Goal: Information Seeking & Learning: Learn about a topic

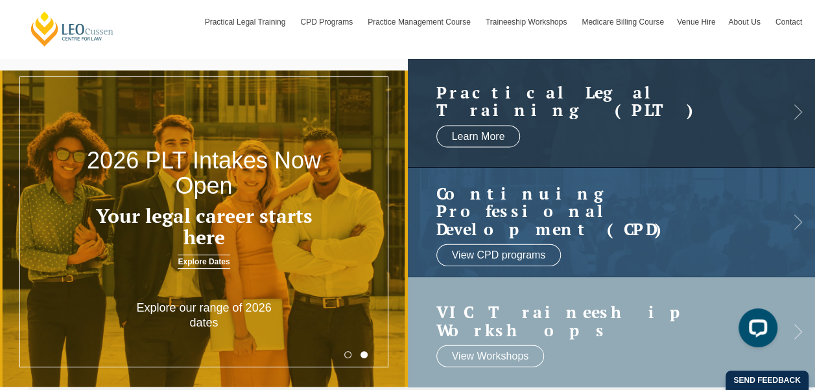
scroll to position [40, 0]
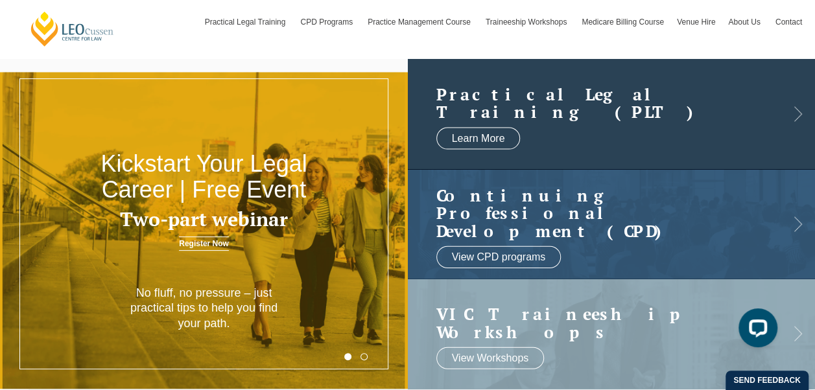
click at [530, 110] on h2 "Practical Legal Training (PLT)" at bounding box center [598, 103] width 325 height 36
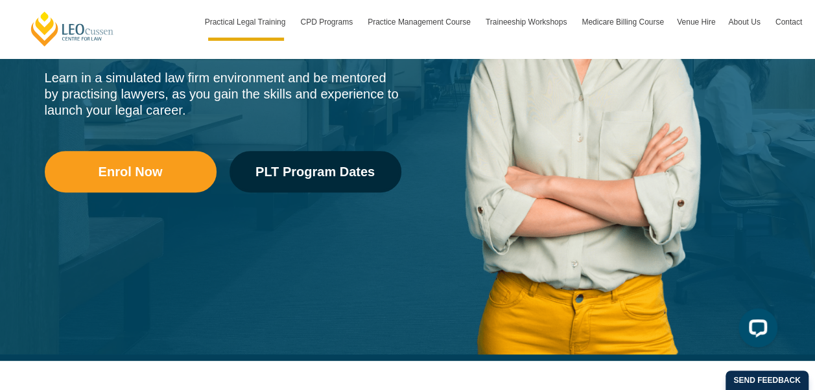
scroll to position [298, 0]
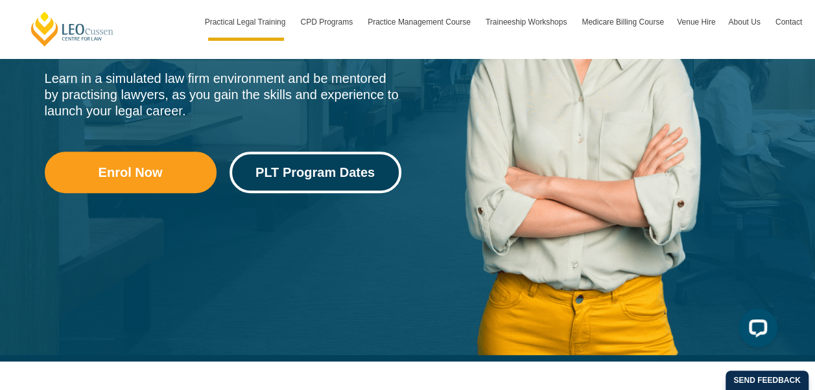
click at [342, 170] on span "PLT Program Dates" at bounding box center [314, 172] width 119 height 13
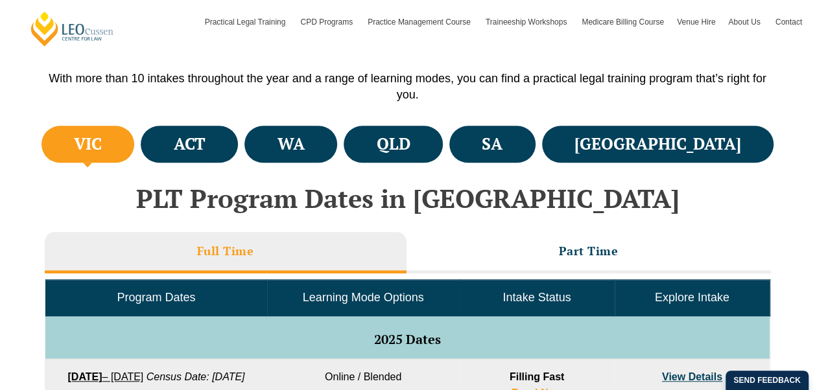
scroll to position [420, 0]
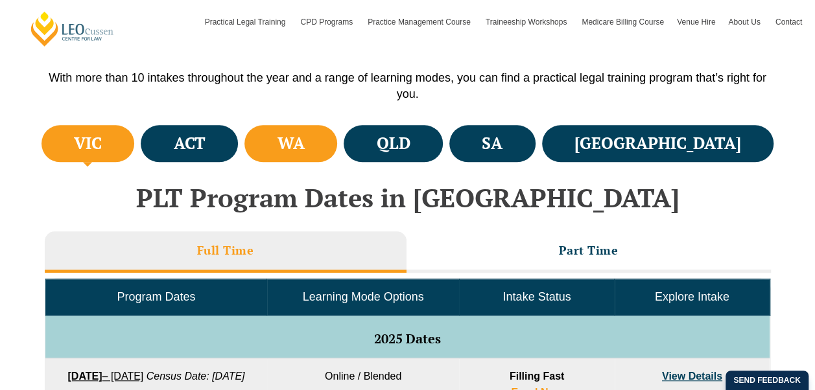
click at [337, 148] on li "WA" at bounding box center [290, 143] width 93 height 37
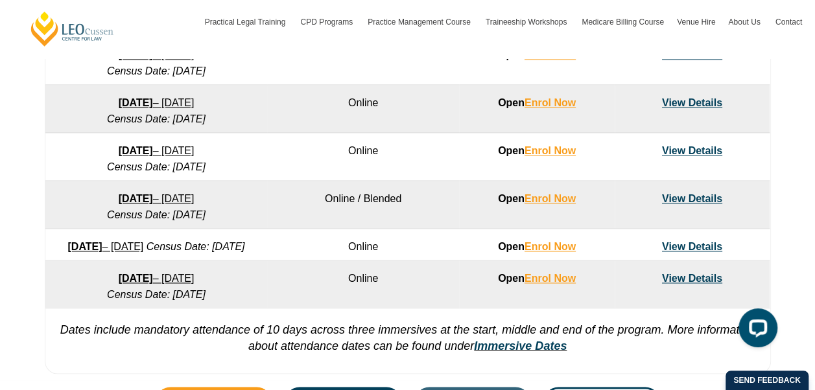
scroll to position [912, 0]
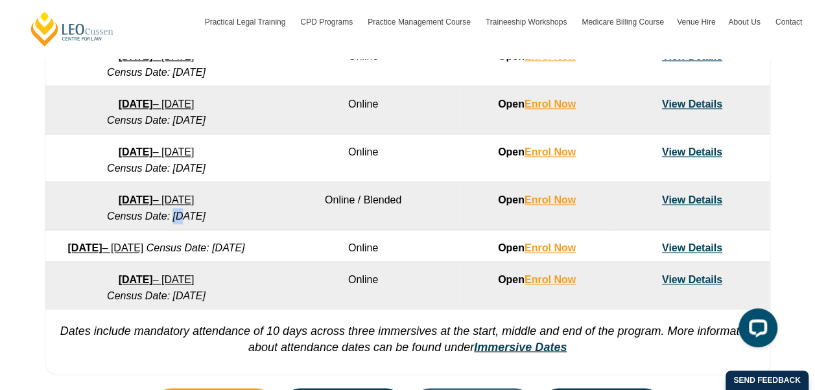
drag, startPoint x: 164, startPoint y: 234, endPoint x: 153, endPoint y: 233, distance: 11.0
click at [153, 222] on em "Census Date: 31 August 2026" at bounding box center [156, 216] width 99 height 11
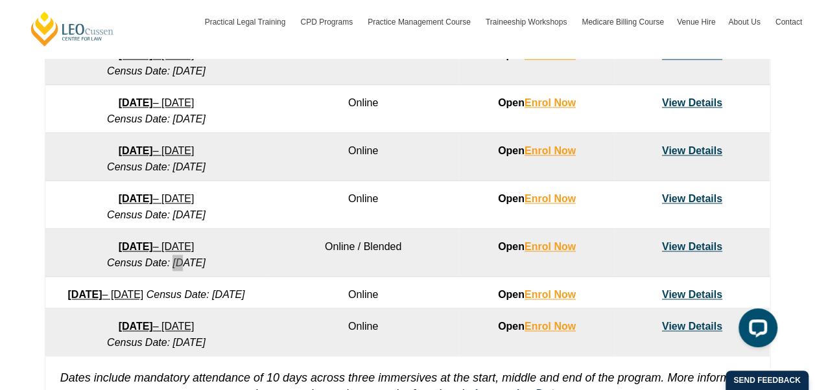
scroll to position [881, 0]
